Goal: Task Accomplishment & Management: Use online tool/utility

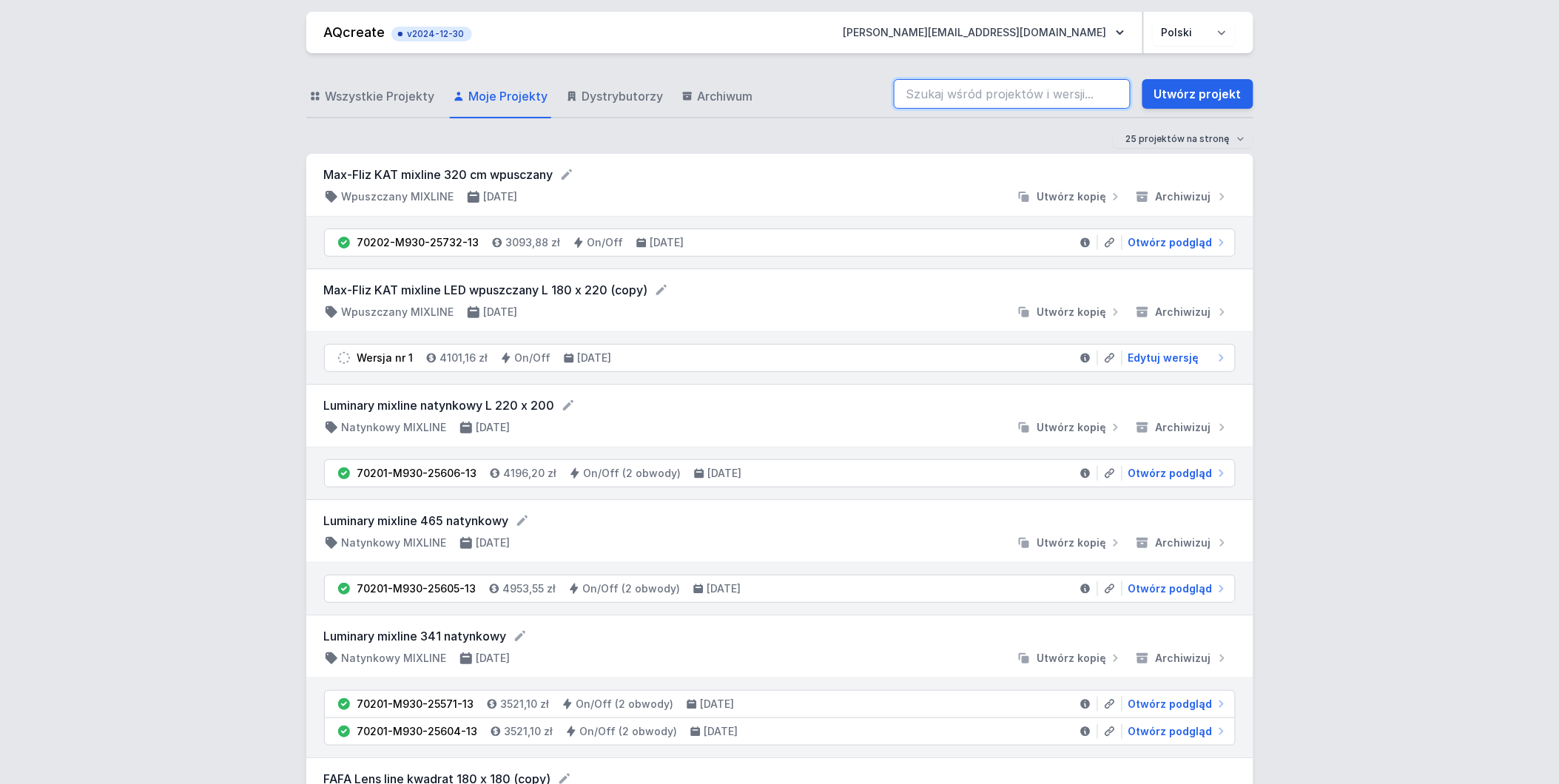
click at [929, 97] on input "search" at bounding box center [1012, 93] width 237 height 30
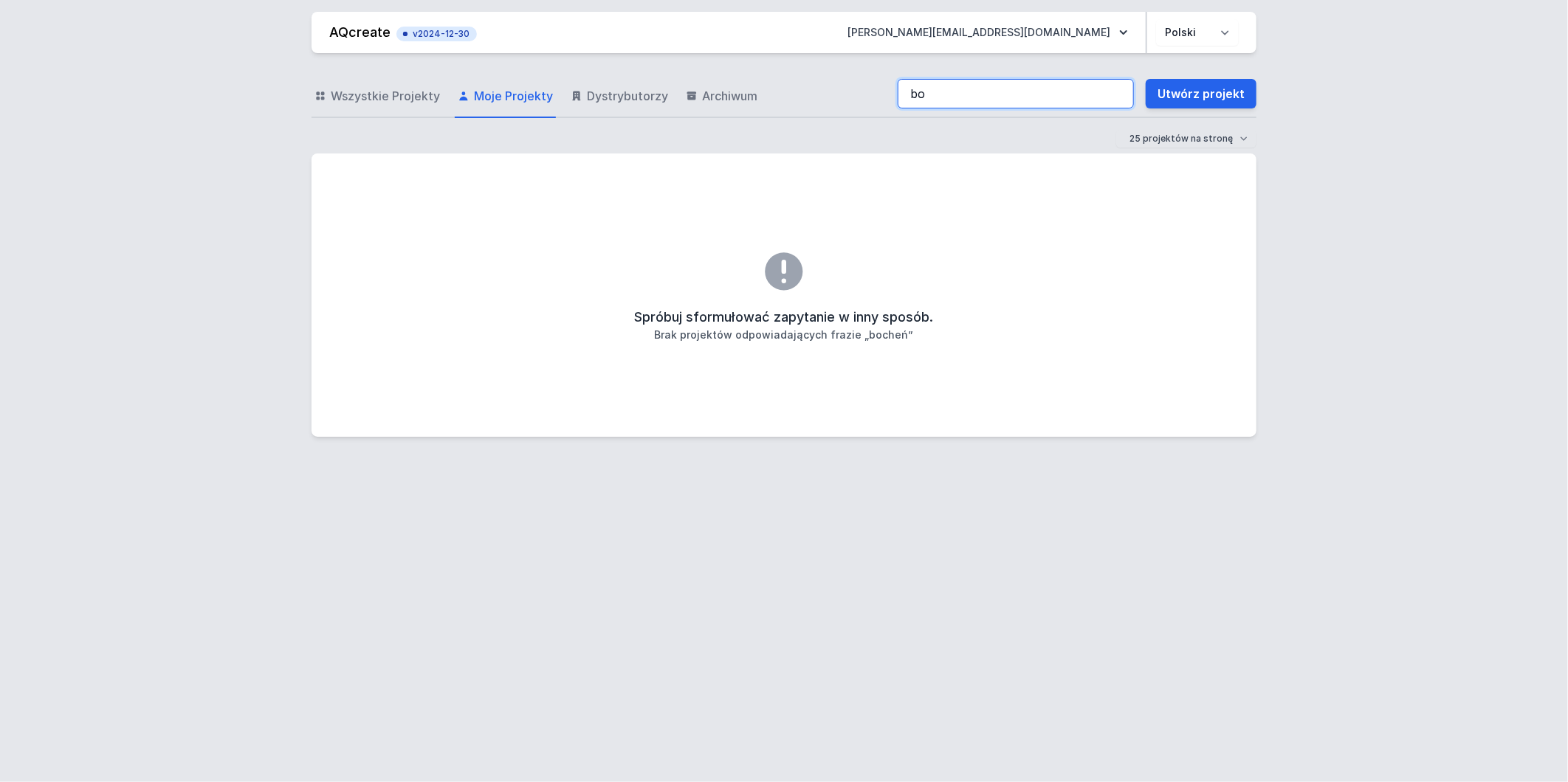
type input "b"
click at [391, 99] on span "Wszystkie Projekty" at bounding box center [385, 96] width 109 height 18
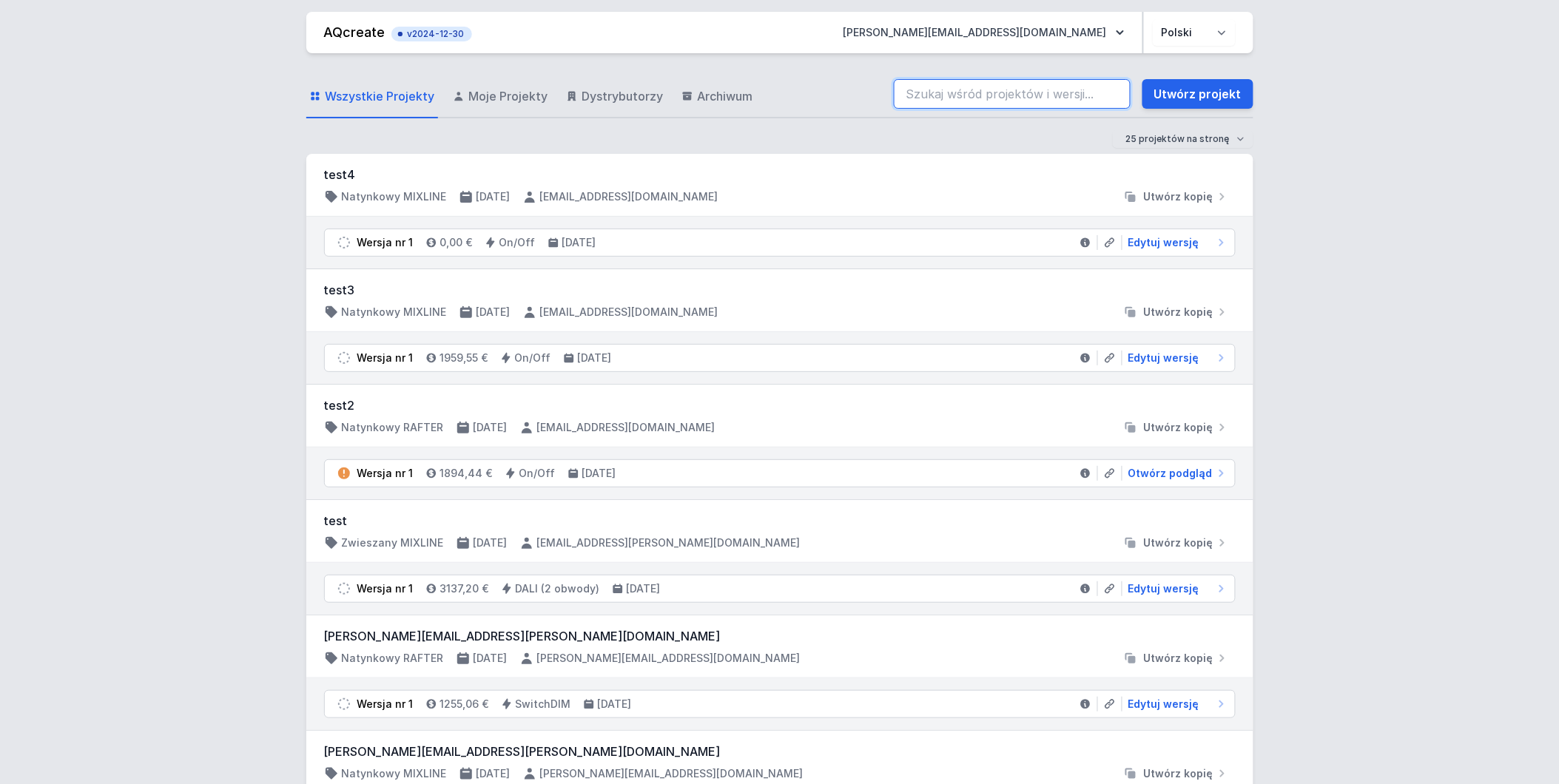
click at [1054, 99] on input "search" at bounding box center [1012, 93] width 237 height 30
type input "bocheń"
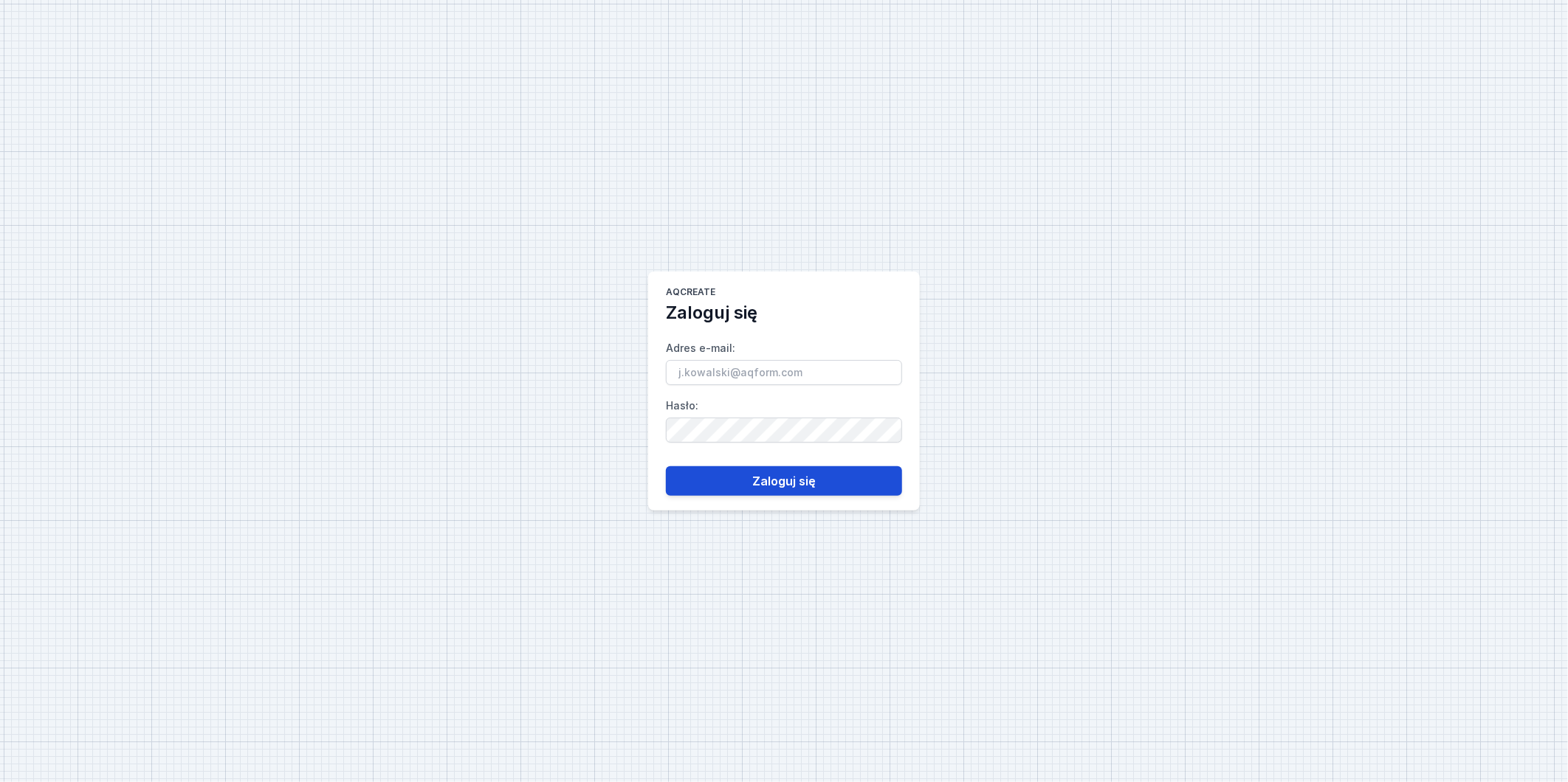
type input "[PERSON_NAME][EMAIL_ADDRESS][DOMAIN_NAME]"
click at [839, 487] on button "Zaloguj się" at bounding box center [784, 481] width 237 height 30
